Goal: Information Seeking & Learning: Check status

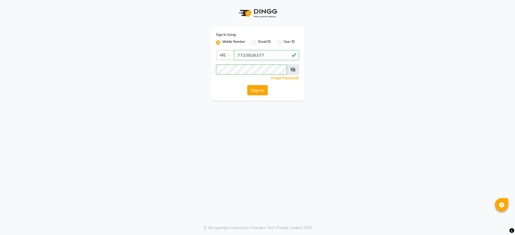
drag, startPoint x: 258, startPoint y: 82, endPoint x: 254, endPoint y: 91, distance: 9.7
click at [254, 91] on div "Sign In Using: Mobile Number Email ID User ID Country Code × [PHONE_NUMBER] Rem…" at bounding box center [258, 64] width 94 height 74
click at [254, 91] on button "Sign In" at bounding box center [257, 90] width 20 height 10
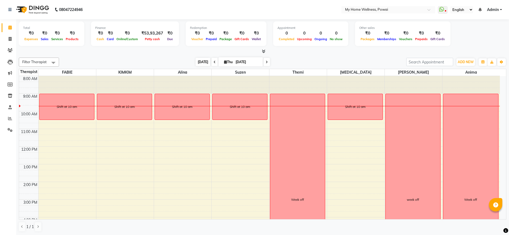
click at [200, 59] on span "[DATE]" at bounding box center [202, 62] width 15 height 8
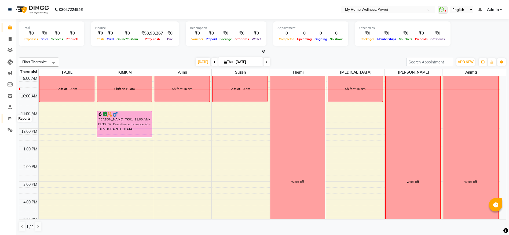
click at [9, 120] on icon at bounding box center [10, 119] width 4 height 4
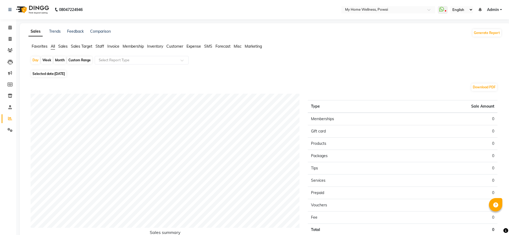
click at [30, 60] on div "Day Week Month Custom Range Select Report Type Selected date: [DATE] Download P…" at bounding box center [264, 236] width 473 height 360
click at [32, 60] on div "Day" at bounding box center [35, 61] width 9 height 8
select select "9"
select select "2025"
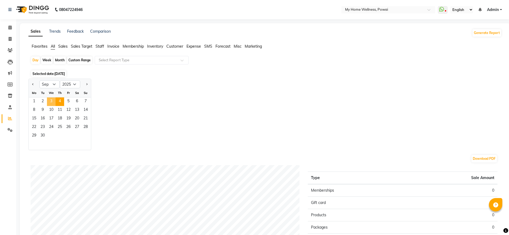
click at [52, 99] on span "3" at bounding box center [51, 102] width 9 height 9
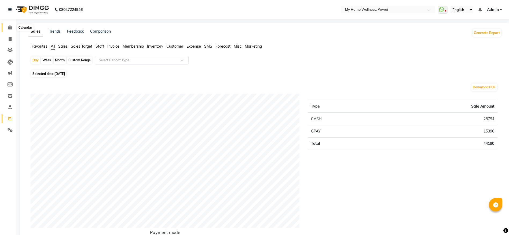
click at [8, 29] on icon at bounding box center [9, 27] width 3 height 4
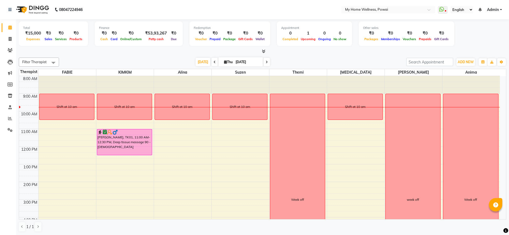
click at [211, 61] on span at bounding box center [214, 62] width 6 height 8
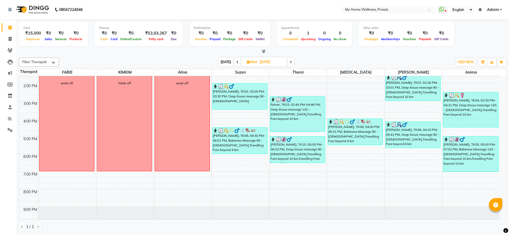
scroll to position [104, 0]
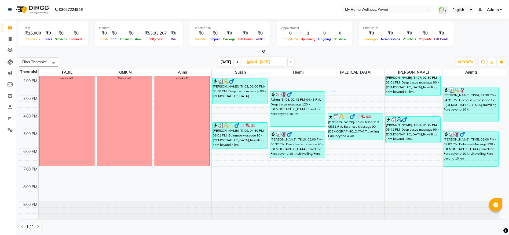
click at [227, 60] on span "[DATE]" at bounding box center [225, 62] width 15 height 8
type input "[DATE]"
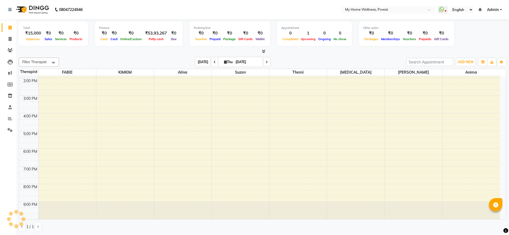
scroll to position [18, 0]
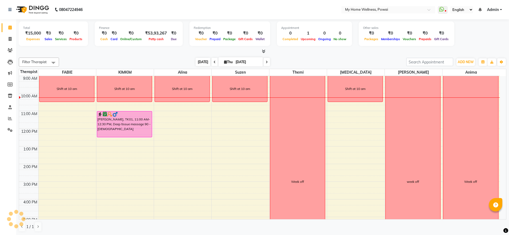
click at [199, 63] on span "[DATE]" at bounding box center [202, 62] width 15 height 8
